Goal: Find specific page/section: Find specific page/section

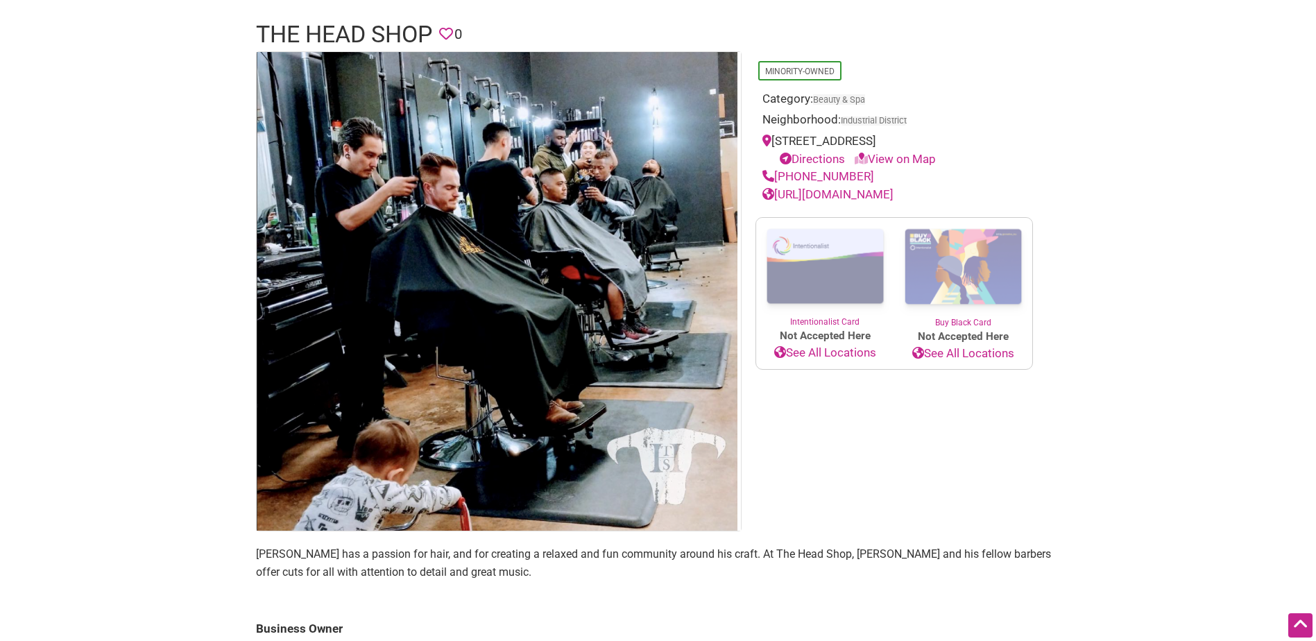
scroll to position [85, 0]
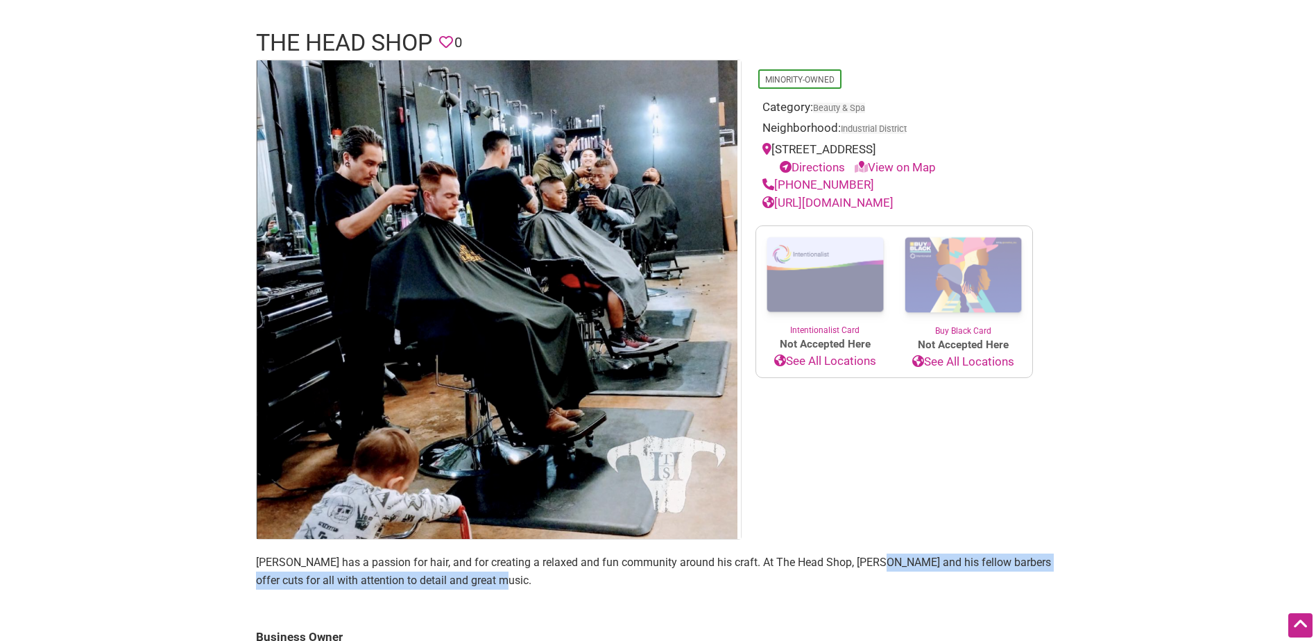
drag, startPoint x: 866, startPoint y: 585, endPoint x: 867, endPoint y: 556, distance: 29.1
click at [867, 556] on p "[PERSON_NAME] has a passion for hair, and for creating a relaxed and fun commun…" at bounding box center [658, 571] width 805 height 35
click at [867, 561] on p "Martin Horiuchi has a passion for hair, and for creating a relaxed and fun comm…" at bounding box center [658, 571] width 805 height 35
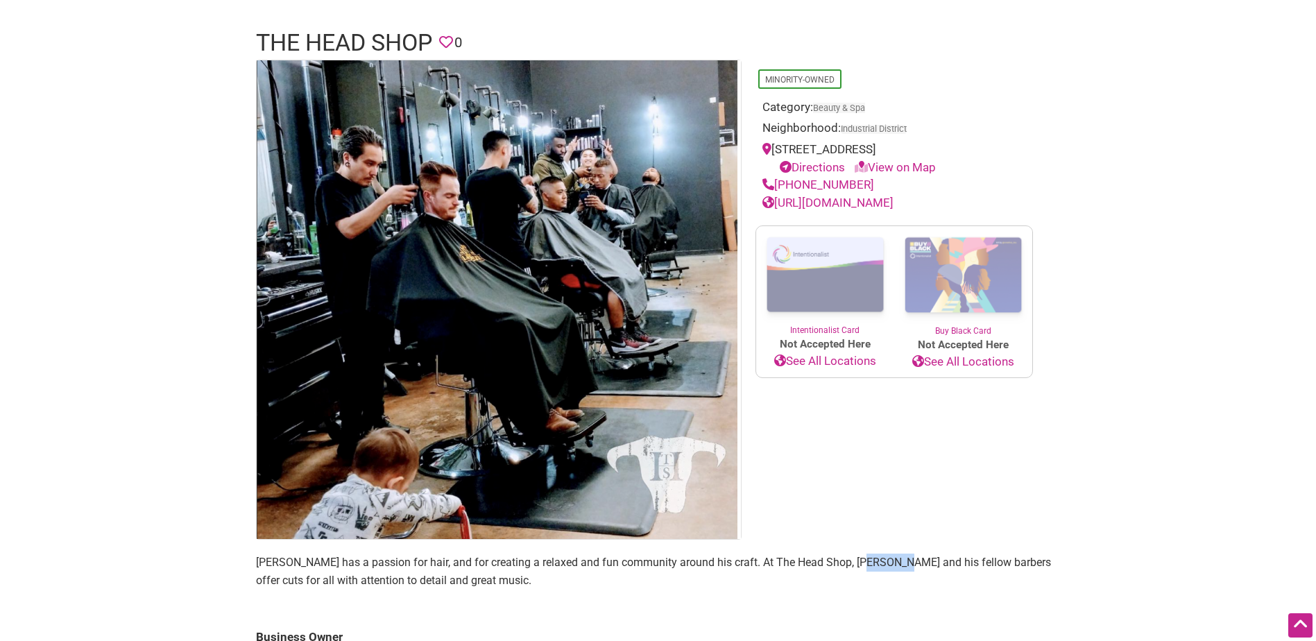
click at [867, 561] on p "Martin Horiuchi has a passion for hair, and for creating a relaxed and fun comm…" at bounding box center [658, 571] width 805 height 35
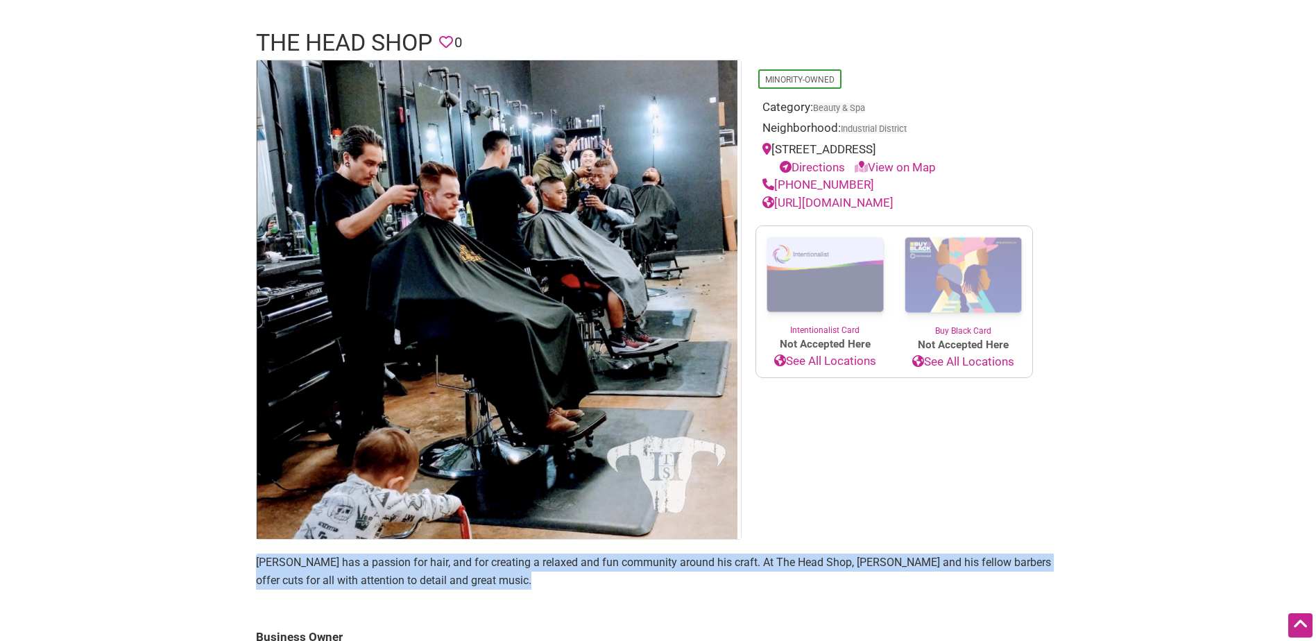
click at [867, 561] on p "Martin Horiuchi has a passion for hair, and for creating a relaxed and fun comm…" at bounding box center [658, 571] width 805 height 35
drag, startPoint x: 867, startPoint y: 561, endPoint x: 846, endPoint y: 590, distance: 35.8
click at [846, 590] on section "Martin Horiuchi has a passion for hair, and for creating a relaxed and fun comm…" at bounding box center [658, 577] width 805 height 46
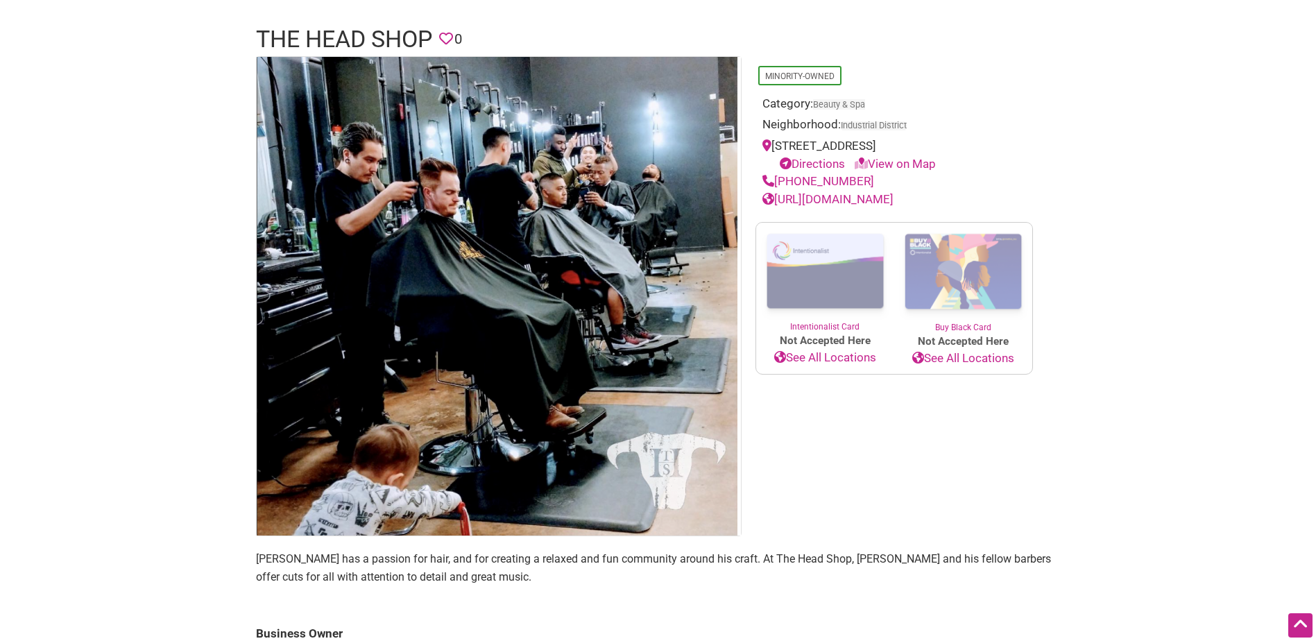
scroll to position [0, 0]
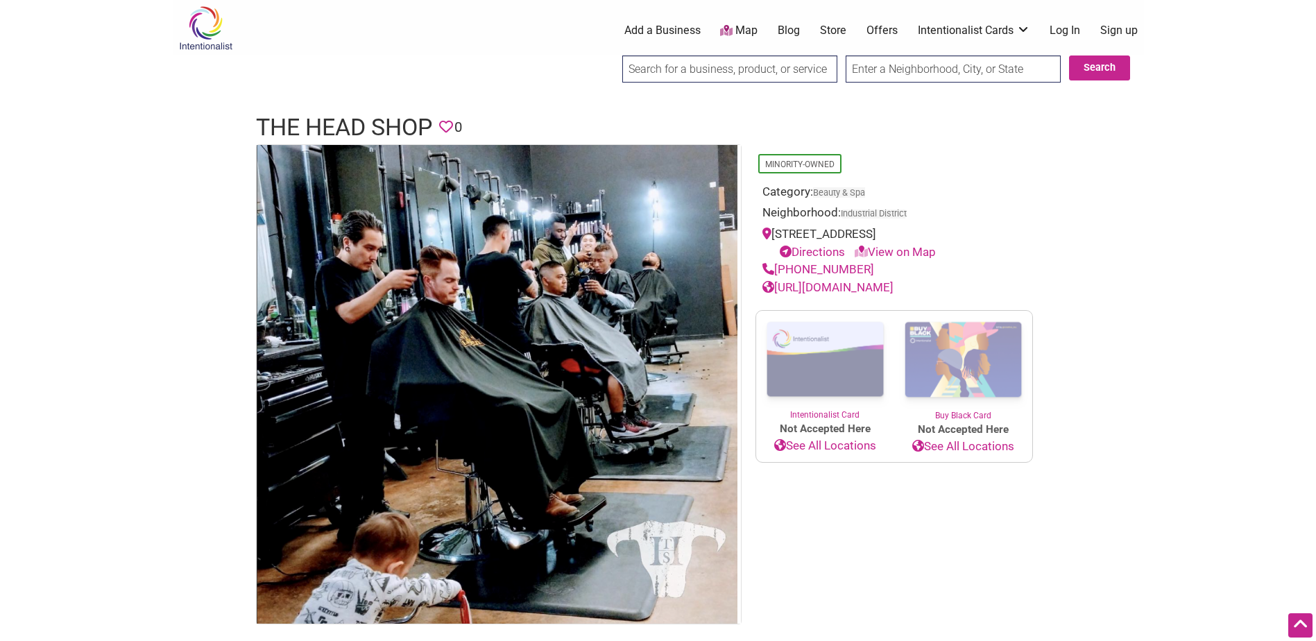
drag, startPoint x: 764, startPoint y: 454, endPoint x: 807, endPoint y: 215, distance: 242.5
